Goal: Navigation & Orientation: Understand site structure

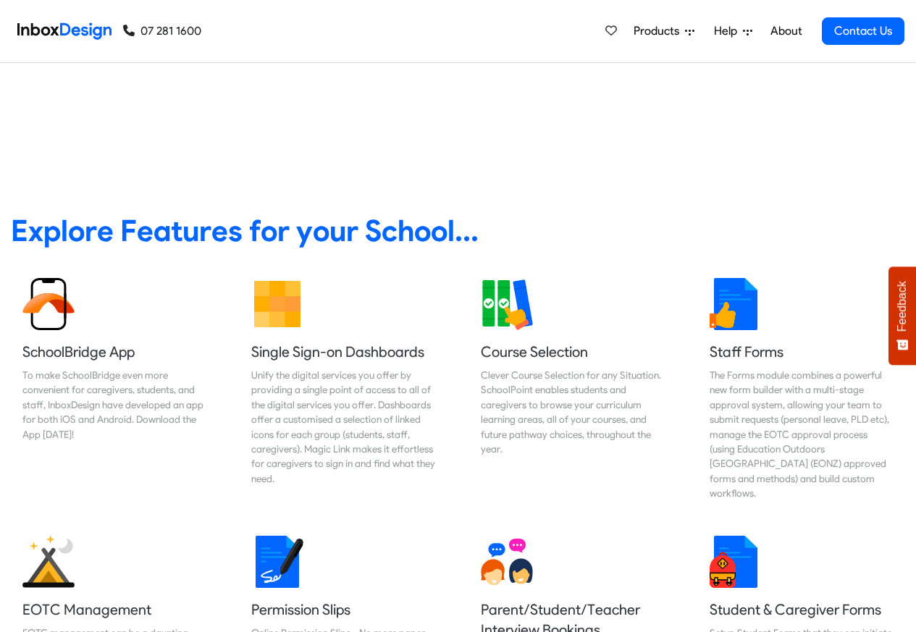
scroll to position [608, 0]
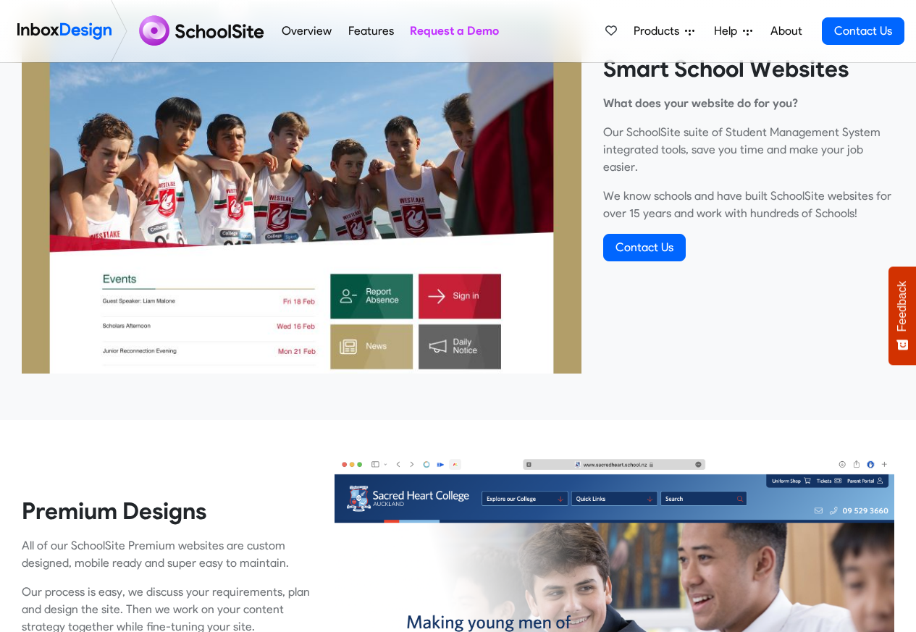
scroll to position [608, 0]
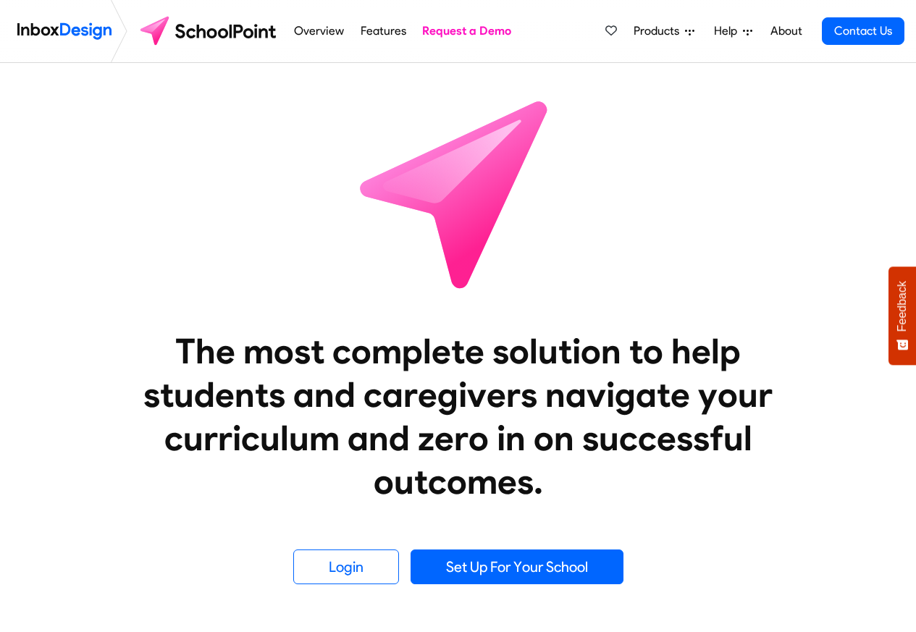
click at [377, 311] on img at bounding box center [458, 193] width 261 height 261
